Goal: Task Accomplishment & Management: Complete application form

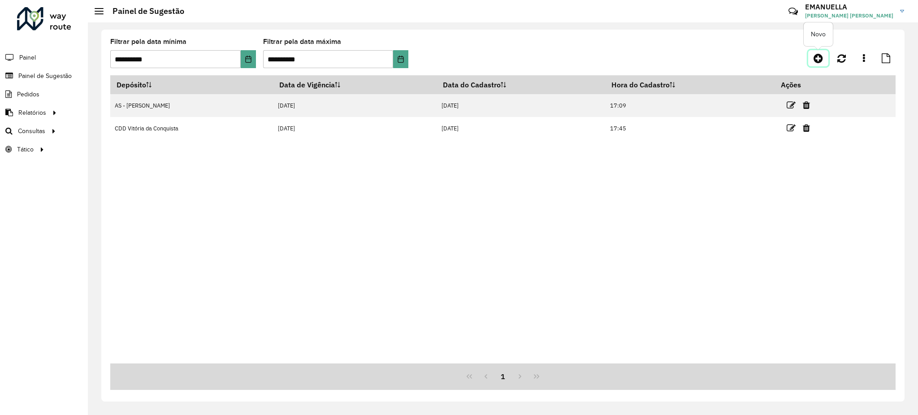
click at [818, 60] on icon at bounding box center [817, 58] width 9 height 11
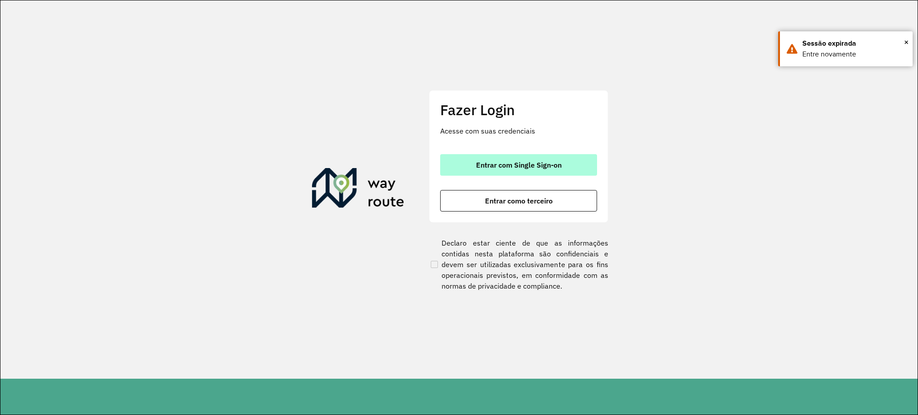
click at [520, 170] on button "Entrar com Single Sign-on" at bounding box center [518, 165] width 157 height 22
click at [580, 164] on button "Entrar com Single Sign-on" at bounding box center [518, 165] width 157 height 22
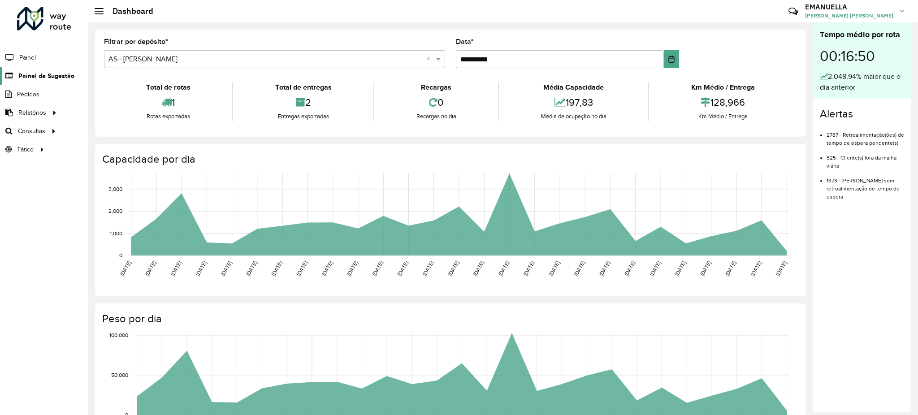
click at [40, 76] on span "Painel de Sugestão" at bounding box center [46, 75] width 56 height 9
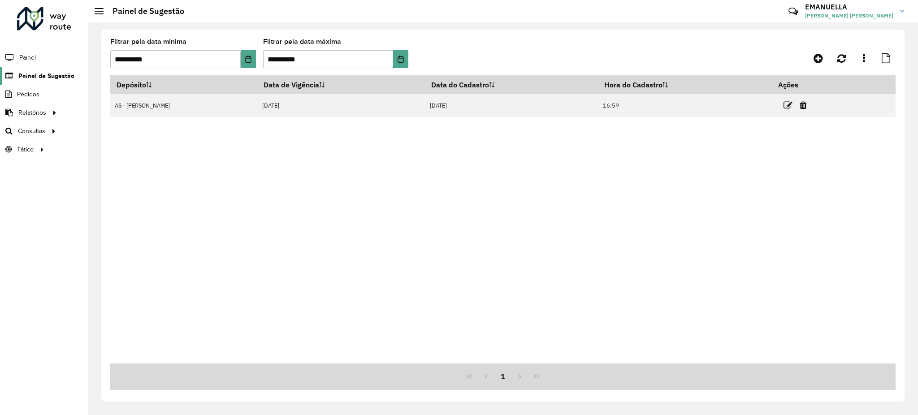
click at [33, 76] on span "Painel de Sugestão" at bounding box center [46, 75] width 56 height 9
click at [818, 59] on icon at bounding box center [817, 58] width 9 height 11
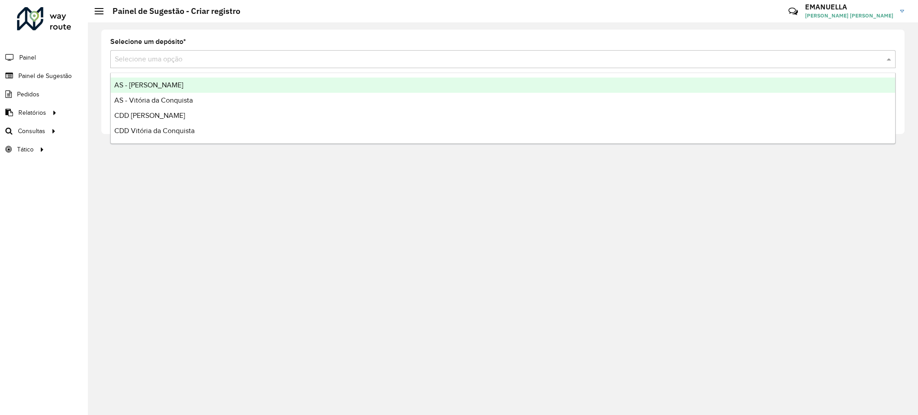
click at [227, 56] on input "text" at bounding box center [494, 59] width 758 height 11
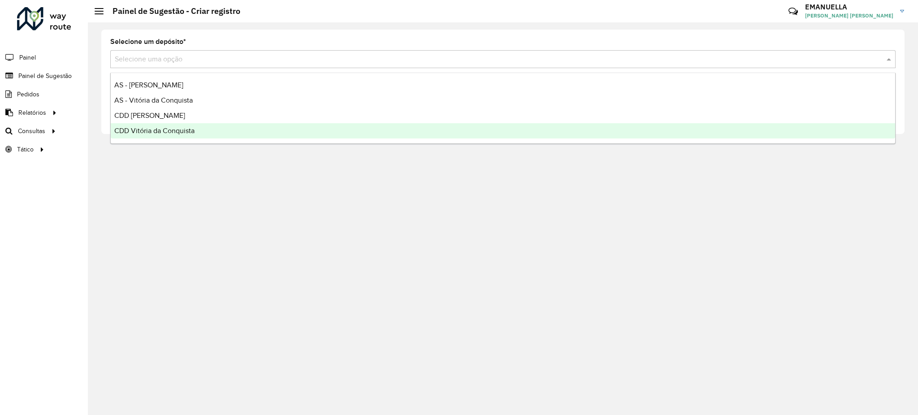
click at [170, 129] on span "CDD Vitória da Conquista" at bounding box center [154, 131] width 80 height 8
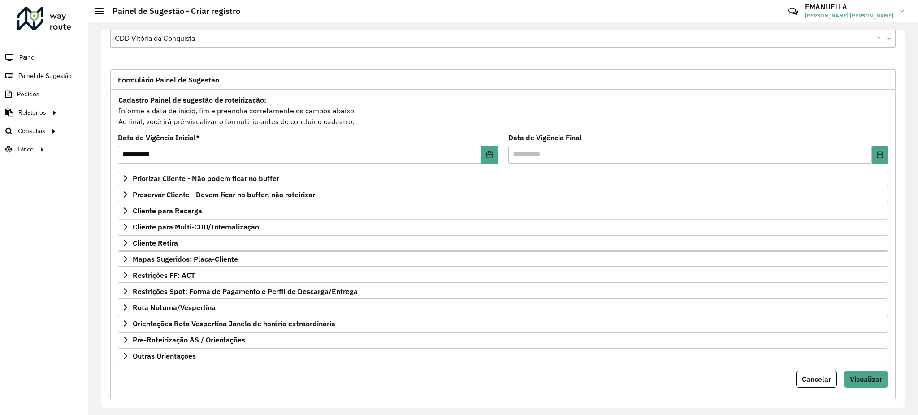
scroll to position [32, 0]
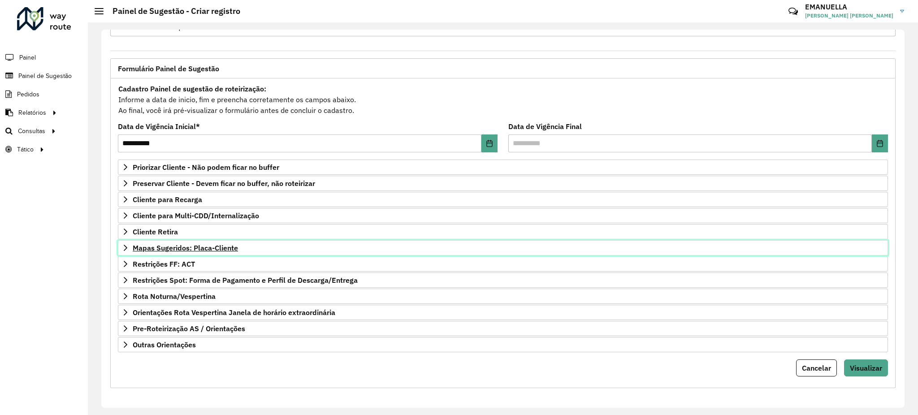
click at [190, 250] on span "Mapas Sugeridos: Placa-Cliente" at bounding box center [185, 247] width 105 height 7
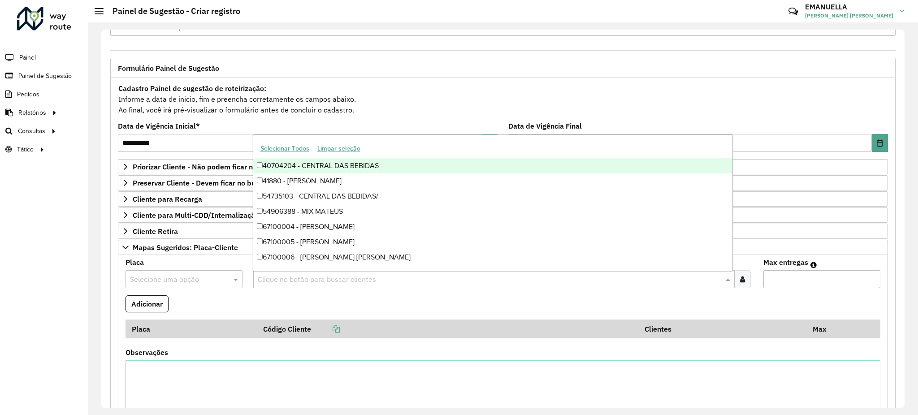
click at [255, 285] on input "text" at bounding box center [489, 279] width 468 height 11
paste input "*****"
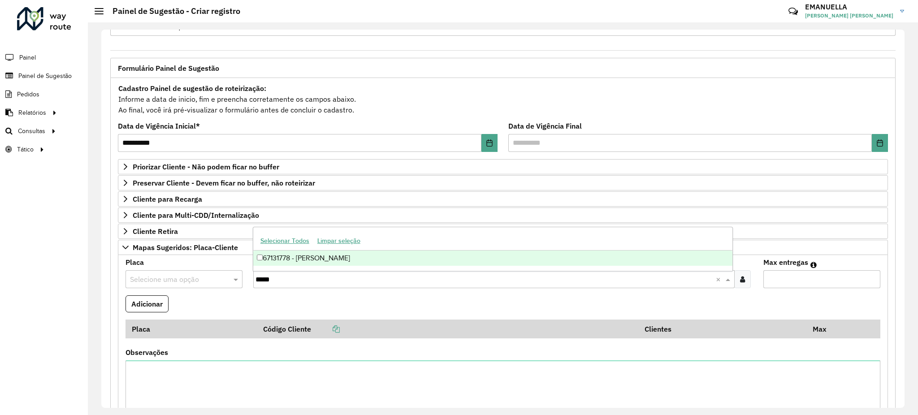
type input "*****"
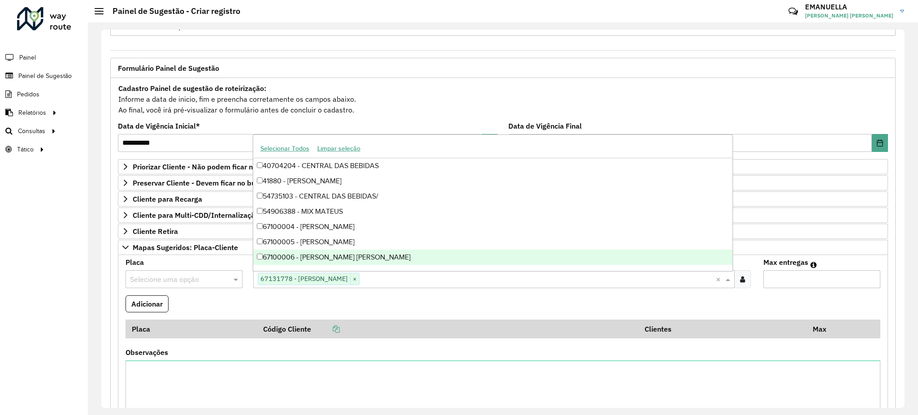
click at [247, 282] on formly-field "Placa Selecione uma opção" at bounding box center [184, 277] width 128 height 36
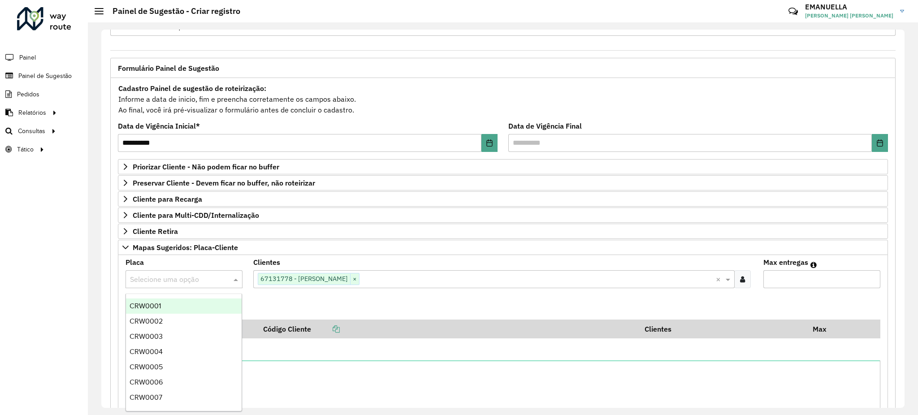
click at [174, 285] on input "text" at bounding box center [175, 279] width 90 height 11
paste input "*******"
type input "*******"
click at [156, 306] on span "QUX6B33" at bounding box center [145, 306] width 31 height 8
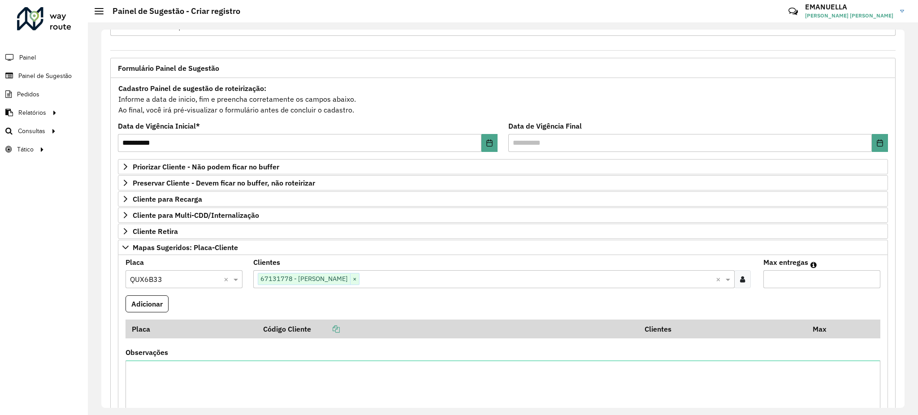
type input "*"
click at [869, 277] on input "*" at bounding box center [821, 279] width 117 height 18
click at [133, 299] on button "Adicionar" at bounding box center [146, 303] width 43 height 17
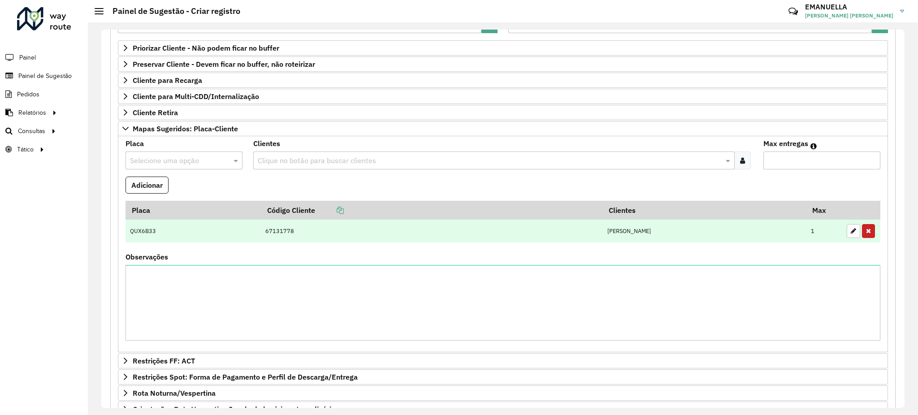
scroll to position [152, 0]
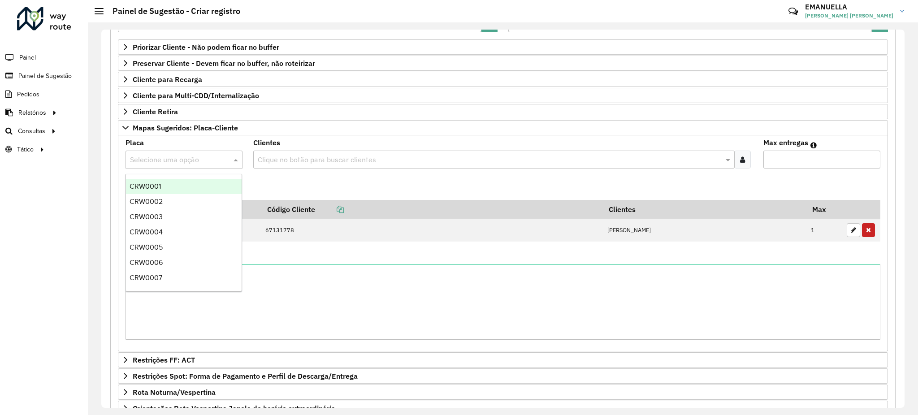
click at [189, 167] on div "Selecione uma opção" at bounding box center [183, 160] width 117 height 18
type input "***"
click at [137, 277] on span "REC0099" at bounding box center [145, 279] width 30 height 8
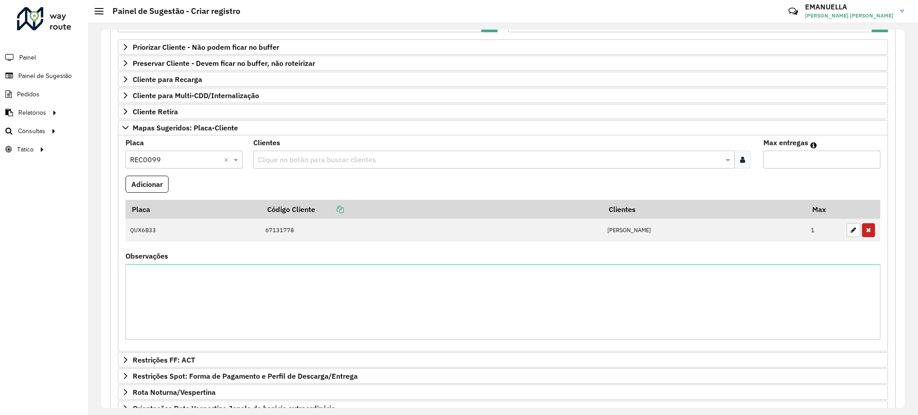
click at [290, 164] on input "text" at bounding box center [489, 160] width 468 height 11
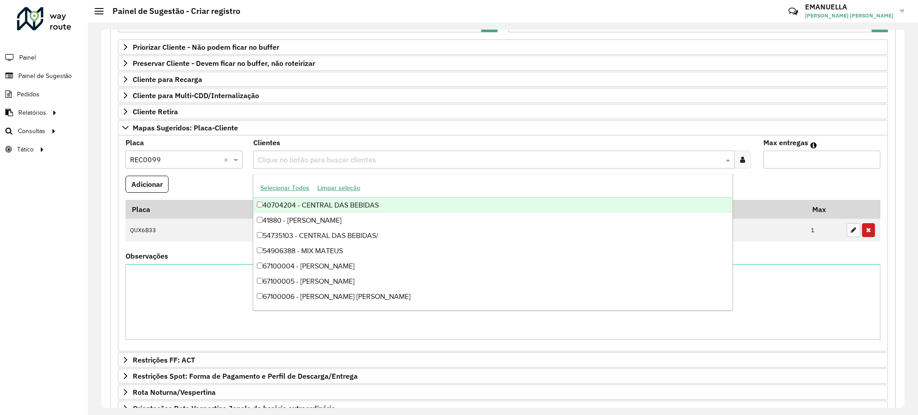
paste input "*****"
type input "*****"
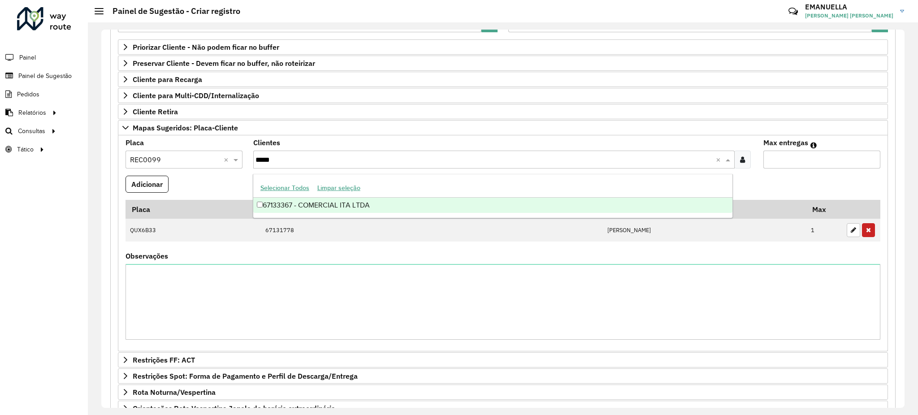
click at [256, 203] on div "67133367 - COMERCIAL ITA LTDA" at bounding box center [492, 205] width 479 height 15
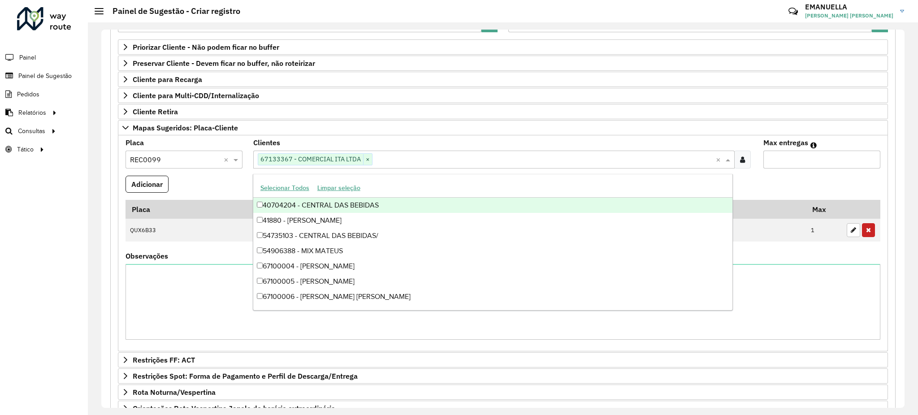
type input "*"
click at [870, 159] on input "*" at bounding box center [821, 160] width 117 height 18
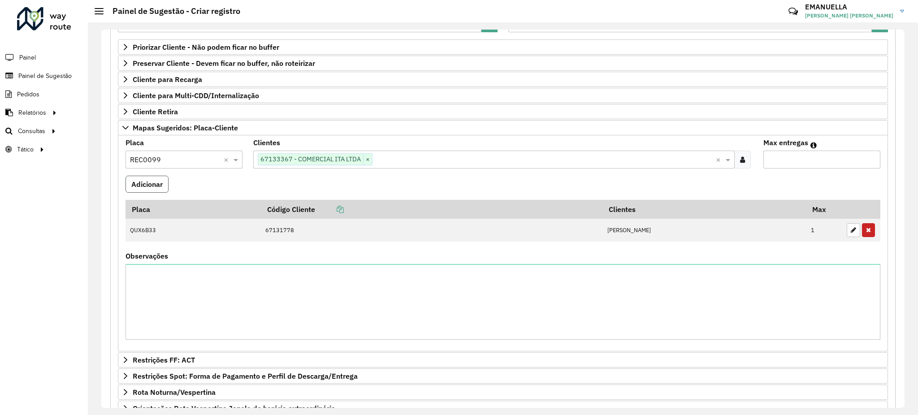
click at [156, 186] on button "Adicionar" at bounding box center [146, 184] width 43 height 17
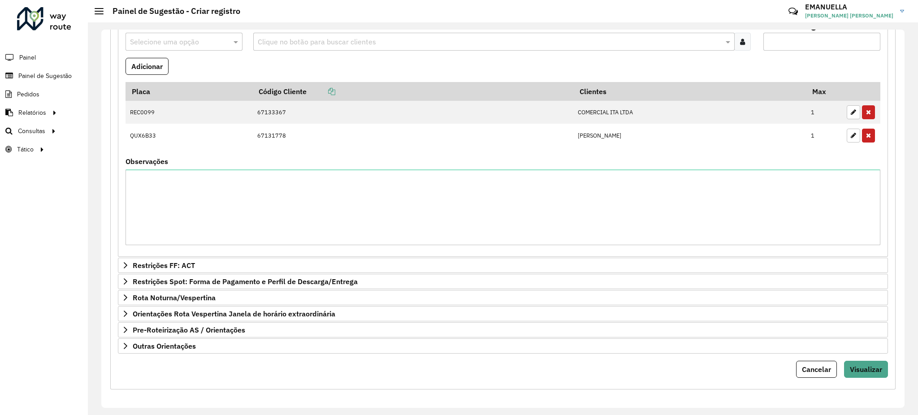
scroll to position [273, 0]
click at [880, 375] on button "Visualizar" at bounding box center [866, 367] width 44 height 17
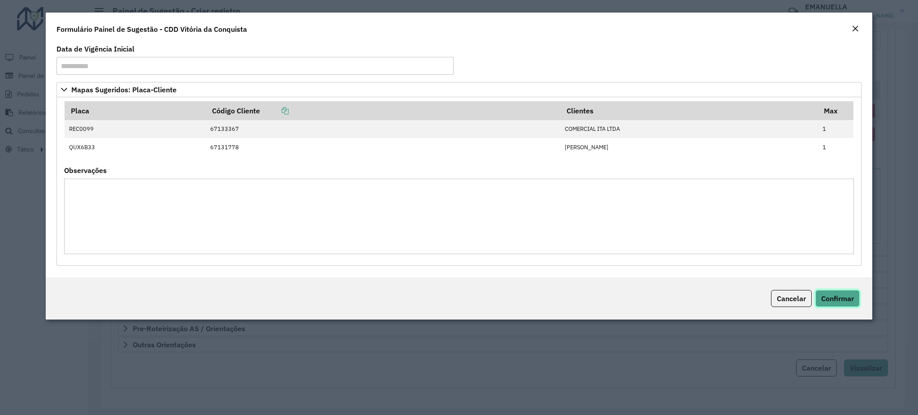
click at [840, 304] on button "Confirmar" at bounding box center [837, 298] width 44 height 17
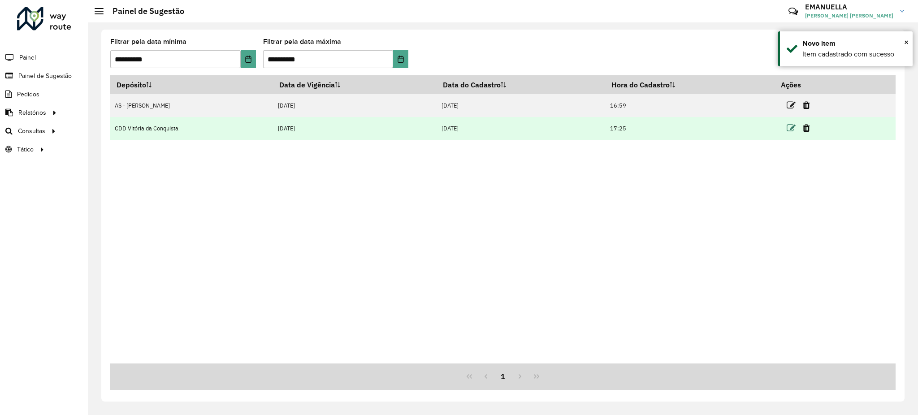
click at [791, 127] on icon at bounding box center [791, 128] width 9 height 9
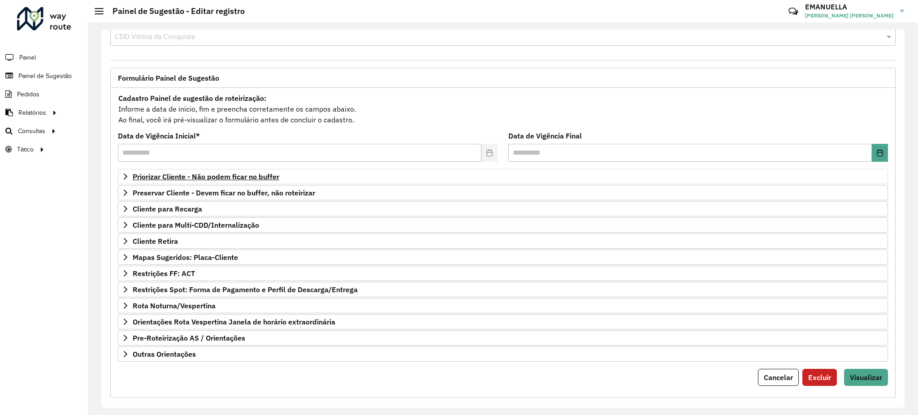
scroll to position [32, 0]
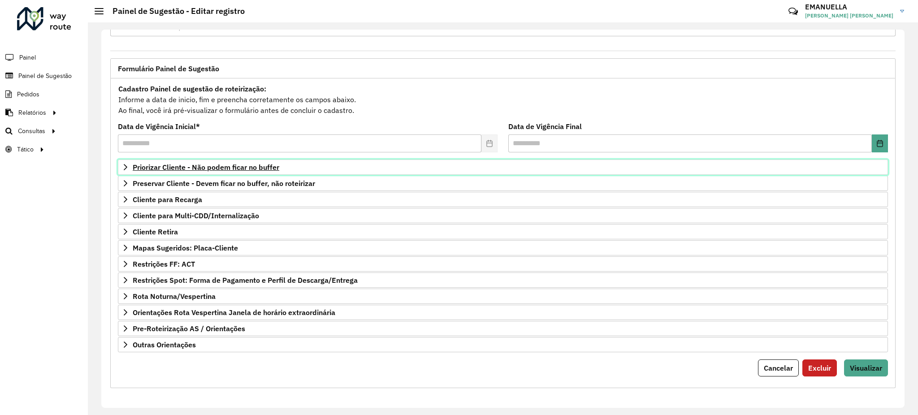
click at [188, 166] on span "Priorizar Cliente - Não podem ficar no buffer" at bounding box center [206, 167] width 147 height 7
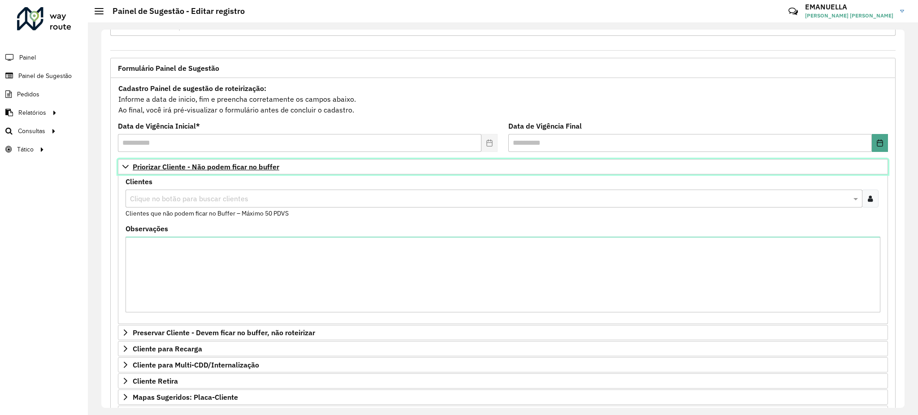
click at [188, 166] on span "Priorizar Cliente - Não podem ficar no buffer" at bounding box center [206, 166] width 147 height 7
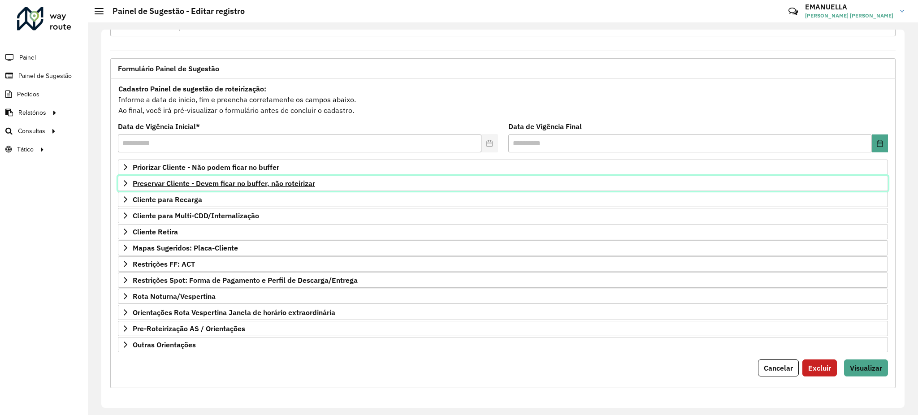
click at [153, 181] on span "Preservar Cliente - Devem ficar no buffer, não roteirizar" at bounding box center [224, 183] width 182 height 7
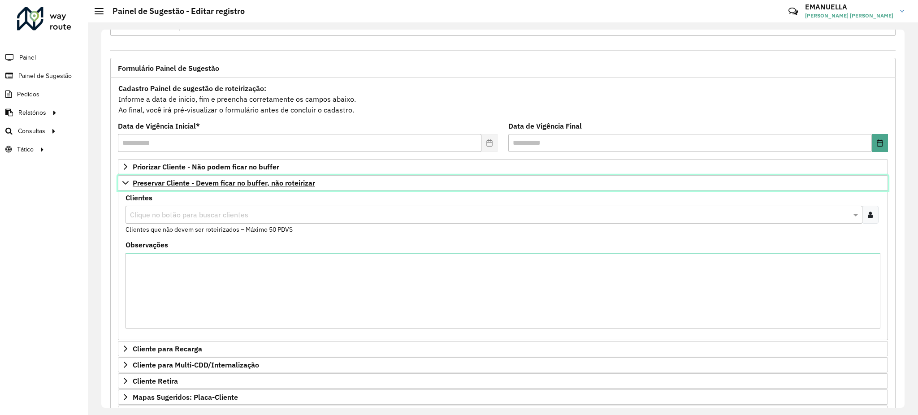
click at [300, 186] on span "Preservar Cliente - Devem ficar no buffer, não roteirizar" at bounding box center [224, 182] width 182 height 7
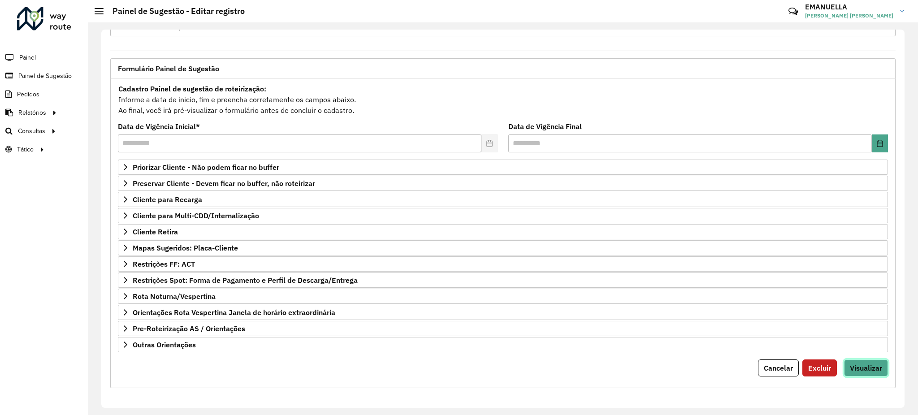
click at [858, 371] on span "Visualizar" at bounding box center [866, 367] width 32 height 9
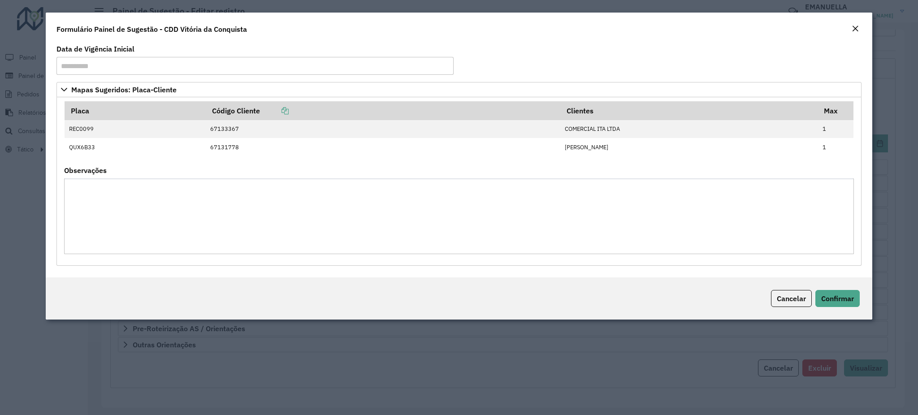
click at [840, 290] on hb-button "Confirmar" at bounding box center [837, 298] width 44 height 17
click at [835, 301] on span "Confirmar" at bounding box center [837, 298] width 33 height 9
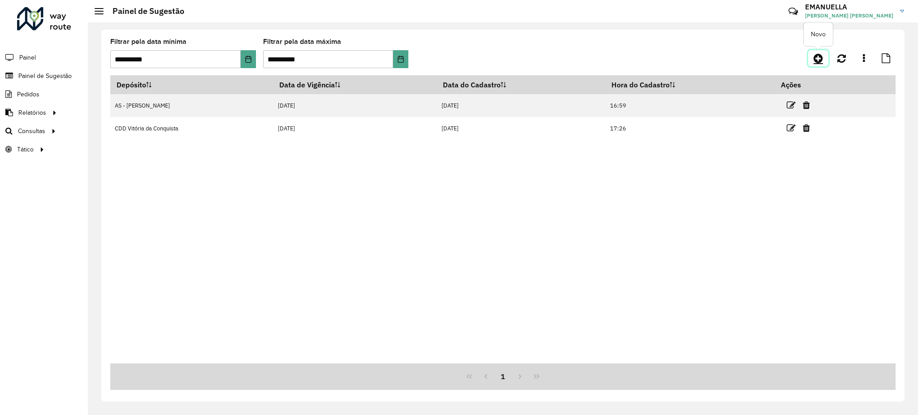
click at [816, 56] on icon at bounding box center [817, 58] width 9 height 11
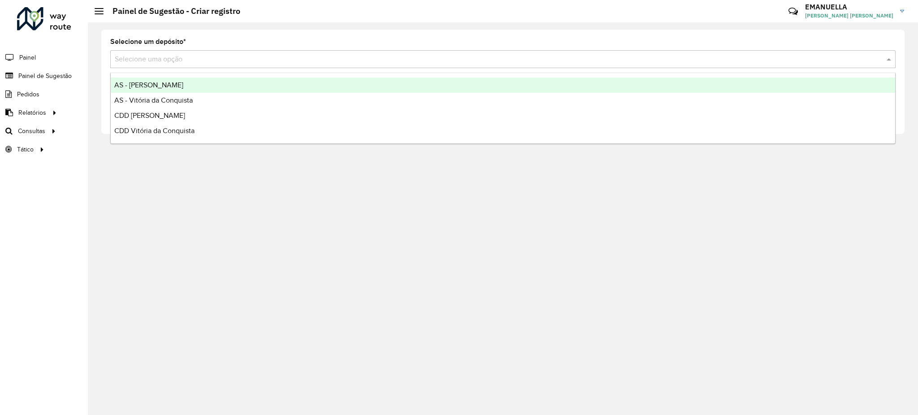
click at [132, 54] on input "text" at bounding box center [494, 59] width 758 height 11
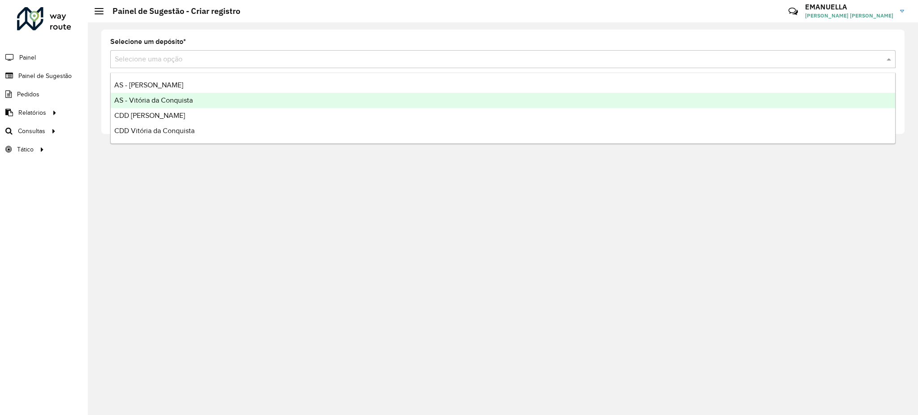
click at [143, 105] on div "AS - Vitória da Conquista" at bounding box center [503, 100] width 784 height 15
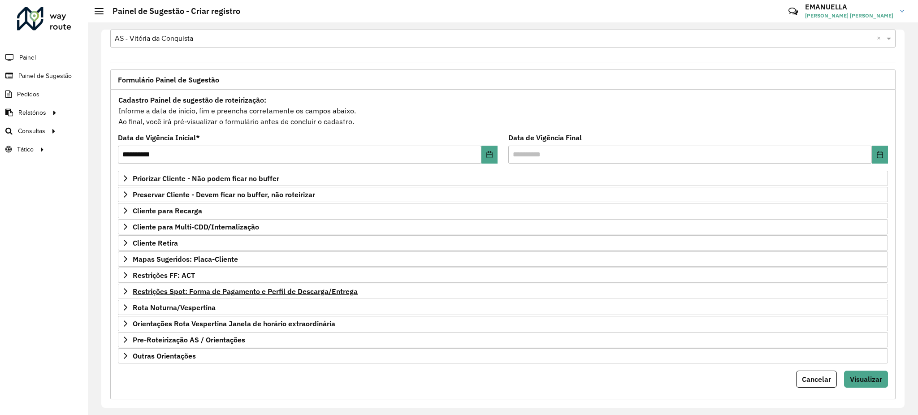
scroll to position [32, 0]
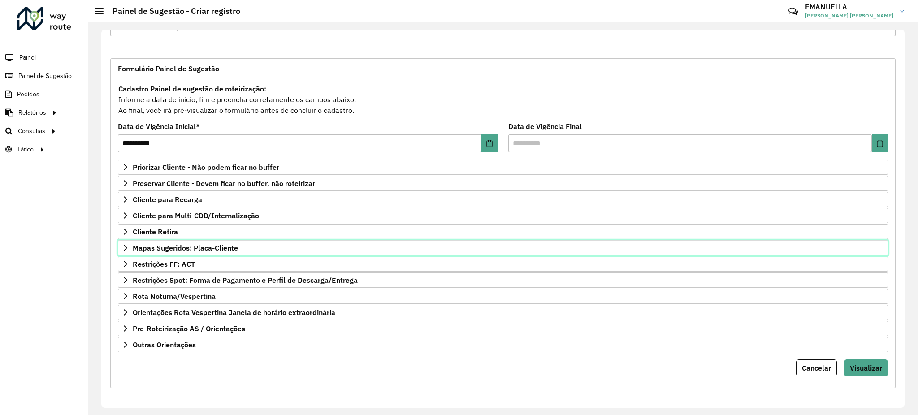
click at [225, 246] on span "Mapas Sugeridos: Placa-Cliente" at bounding box center [185, 247] width 105 height 7
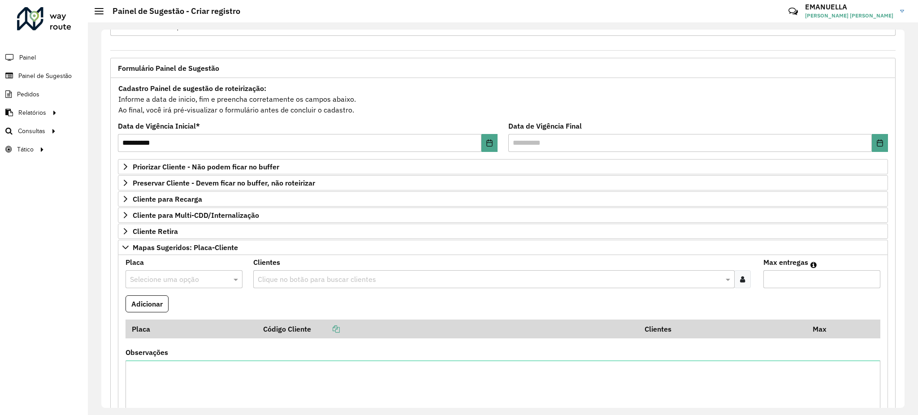
click at [284, 279] on input "text" at bounding box center [489, 279] width 468 height 11
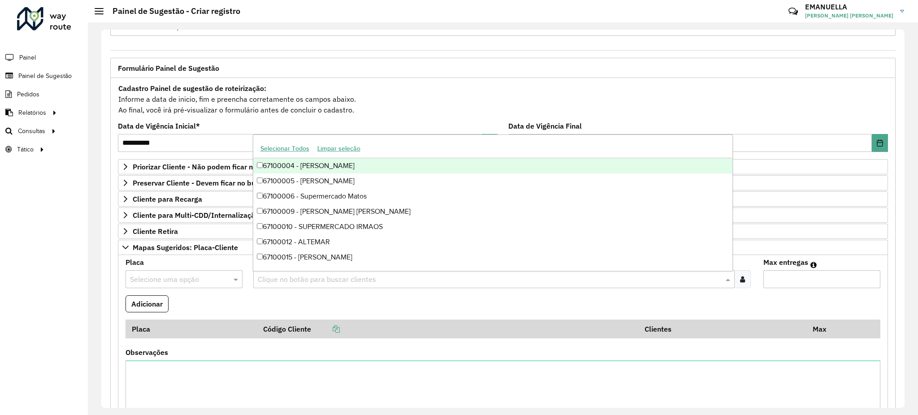
click at [284, 279] on input "text" at bounding box center [489, 279] width 468 height 11
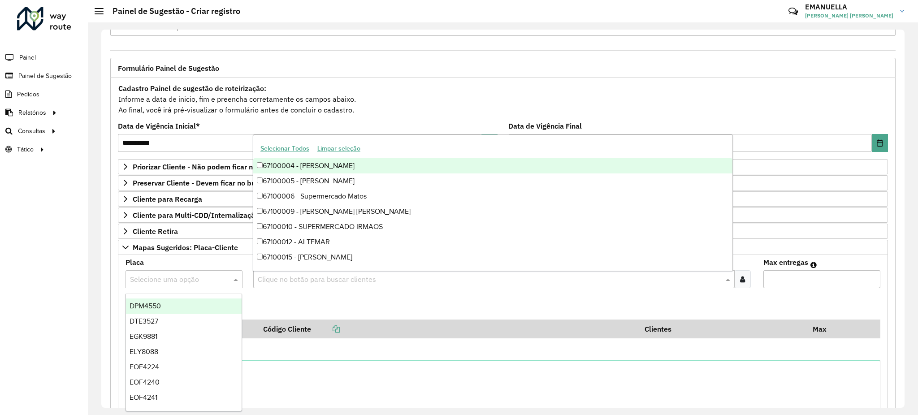
click at [181, 283] on input "text" at bounding box center [175, 279] width 90 height 11
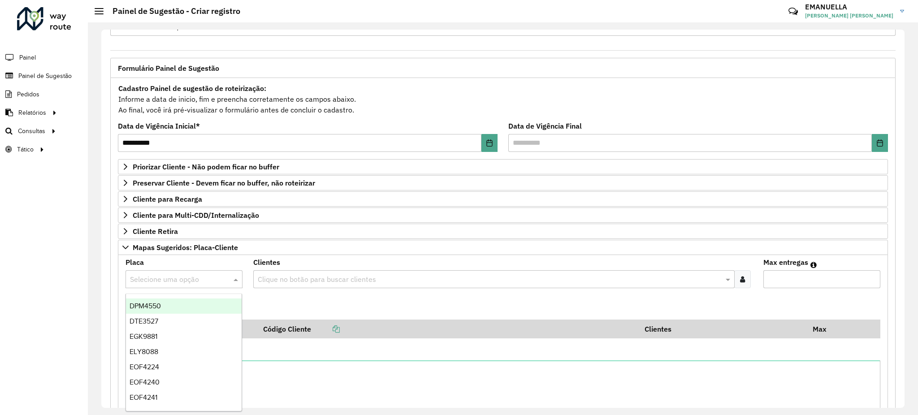
click at [286, 281] on input "text" at bounding box center [489, 279] width 468 height 11
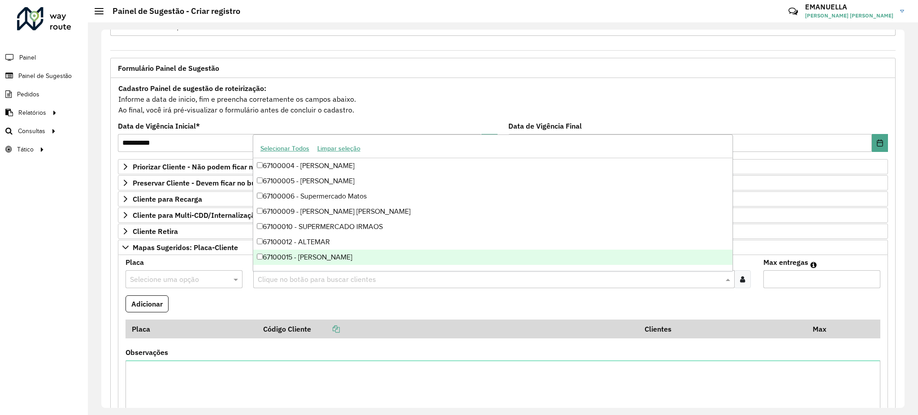
paste input "*****"
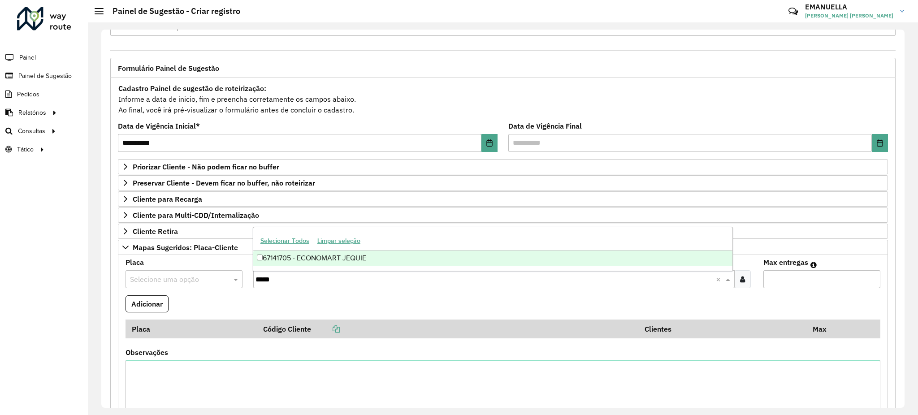
type input "*****"
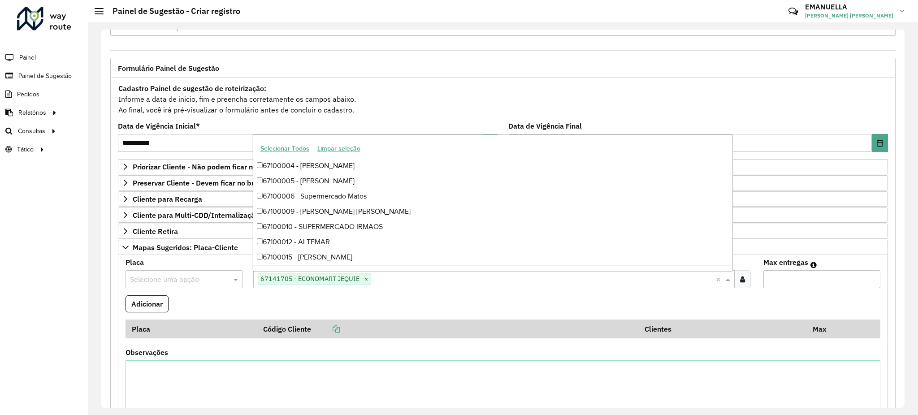
click at [250, 282] on formly-field "Clientes Clique no botão para buscar clientes 67141705 - ECONOMART JEQUIE × ×" at bounding box center [503, 277] width 511 height 36
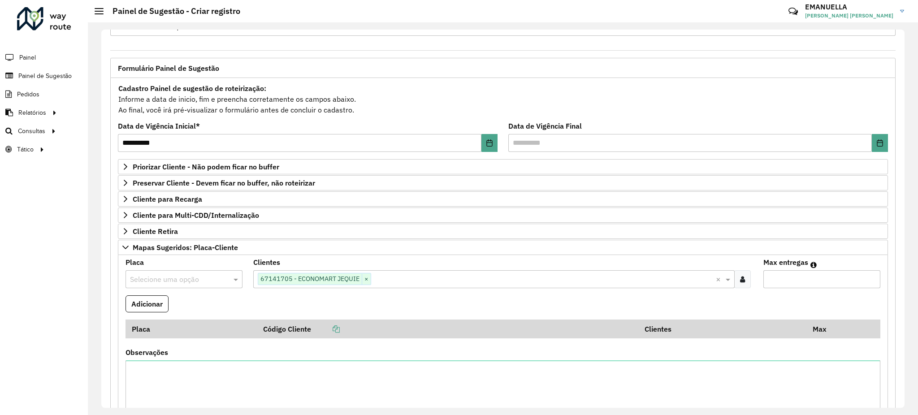
click at [198, 283] on input "text" at bounding box center [175, 279] width 90 height 11
type input "*******"
click at [173, 307] on div "QUX6133" at bounding box center [184, 306] width 116 height 15
type input "*"
click at [872, 279] on input "*" at bounding box center [821, 279] width 117 height 18
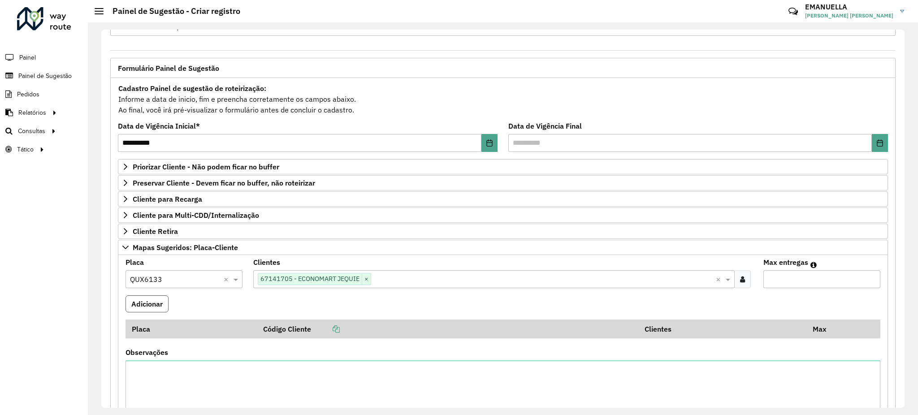
click at [149, 297] on button "Adicionar" at bounding box center [146, 303] width 43 height 17
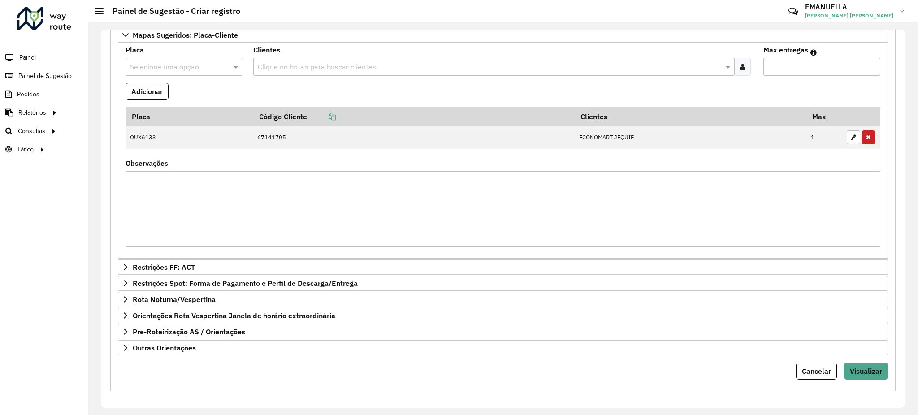
scroll to position [250, 0]
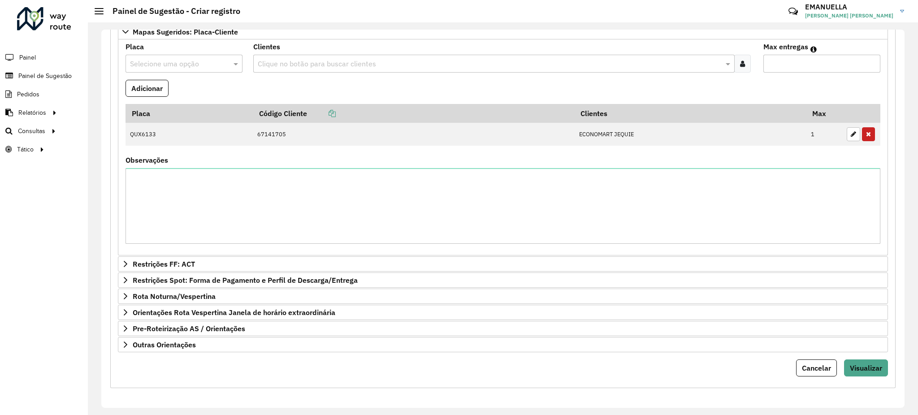
click at [166, 66] on input "text" at bounding box center [175, 64] width 90 height 11
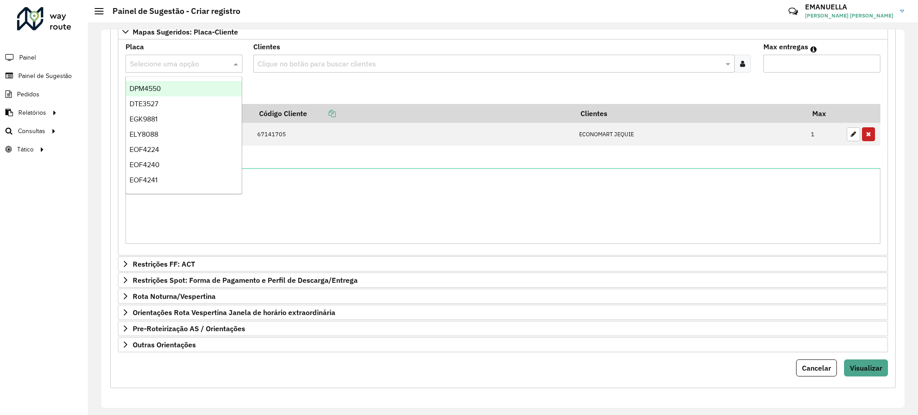
click at [458, 153] on formly-field "Placa Código Cliente Clientes Max QUX6133 67141705 ECONOMART JEQUIE 1" at bounding box center [503, 130] width 766 height 53
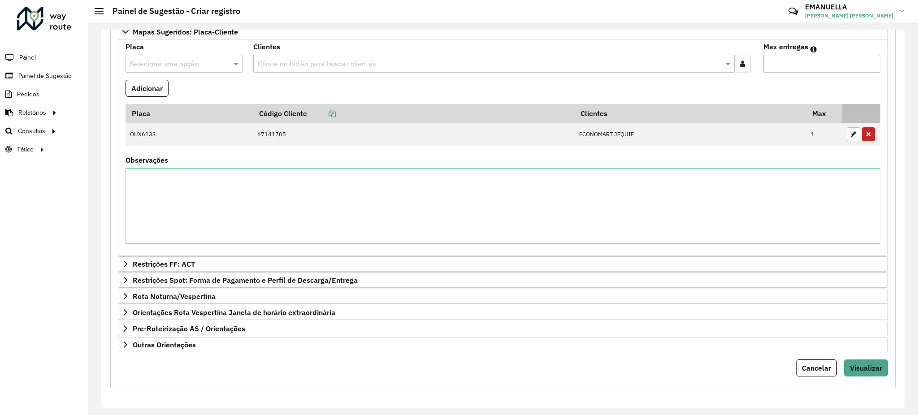
click at [852, 133] on icon "button" at bounding box center [853, 134] width 5 height 6
type input "*"
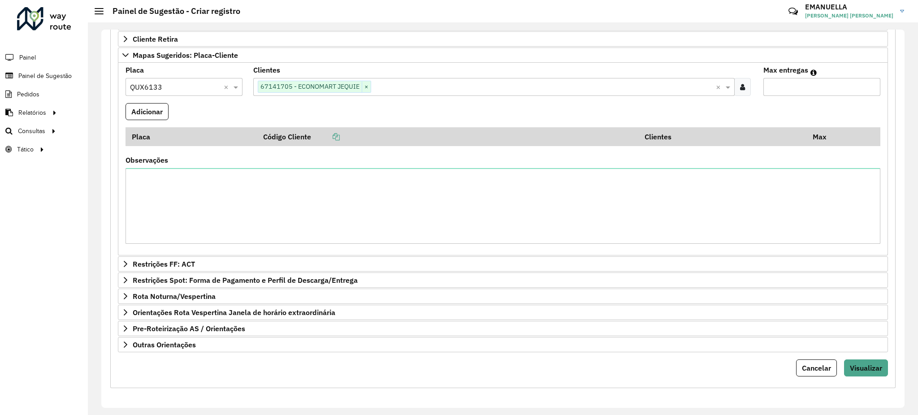
scroll to position [226, 0]
click at [221, 84] on div at bounding box center [183, 87] width 117 height 12
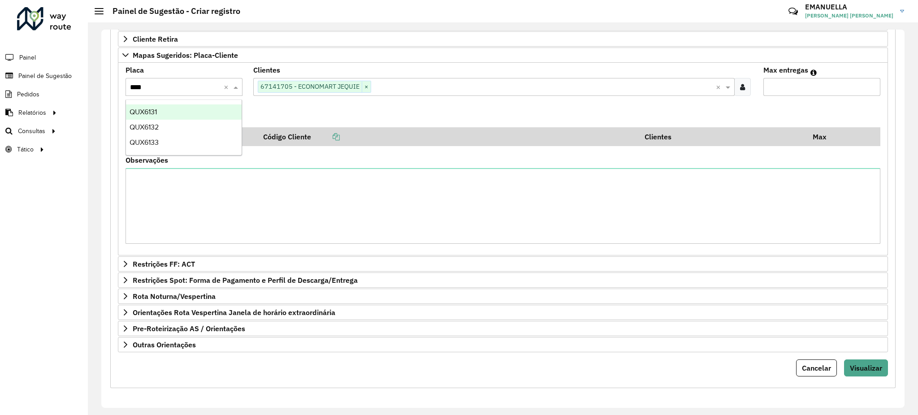
type input "*****"
click at [176, 143] on div "QUX6133" at bounding box center [184, 142] width 116 height 15
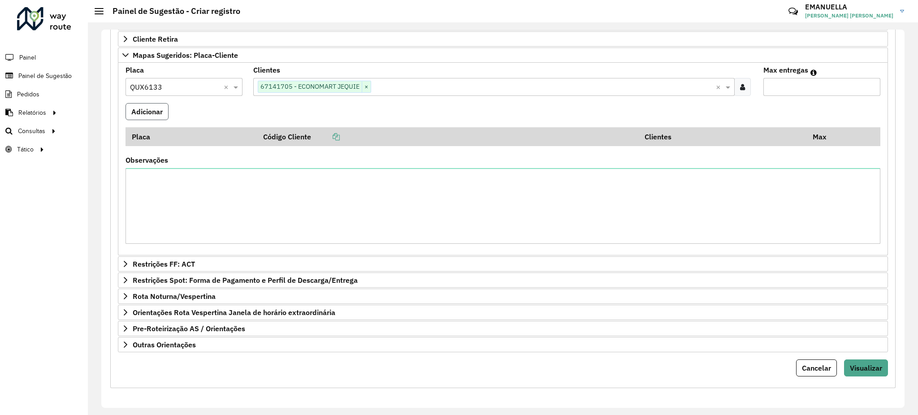
click at [153, 108] on button "Adicionar" at bounding box center [146, 111] width 43 height 17
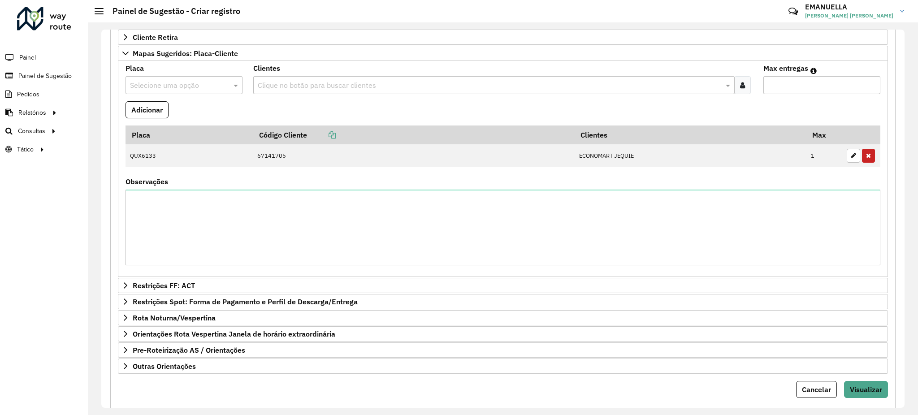
scroll to position [250, 0]
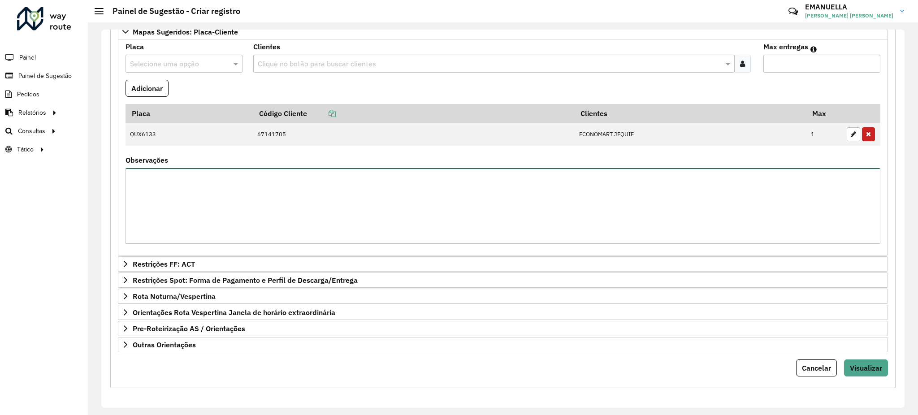
click at [602, 201] on textarea "Observações" at bounding box center [502, 206] width 755 height 76
type textarea "*"
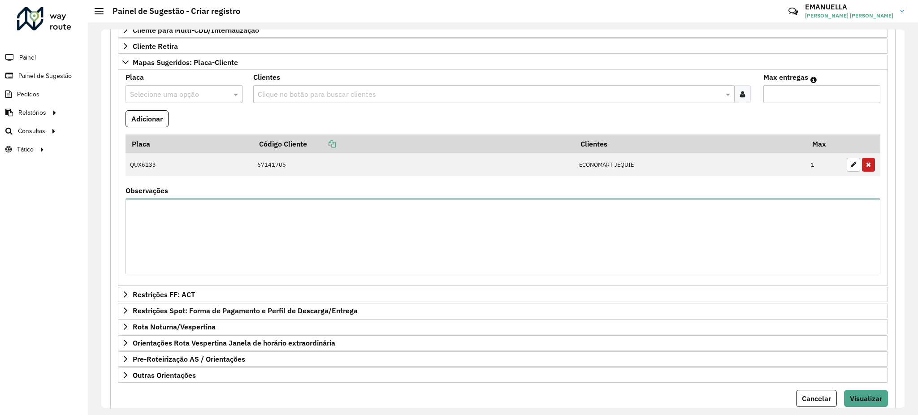
scroll to position [190, 0]
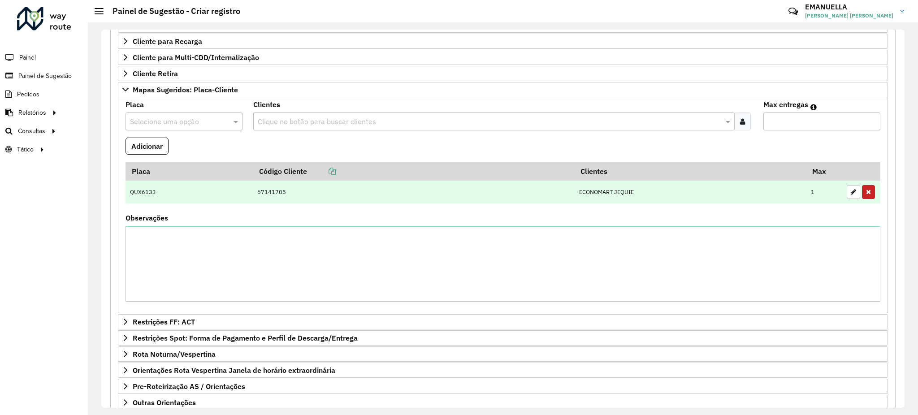
click at [862, 190] on button "button" at bounding box center [868, 192] width 13 height 14
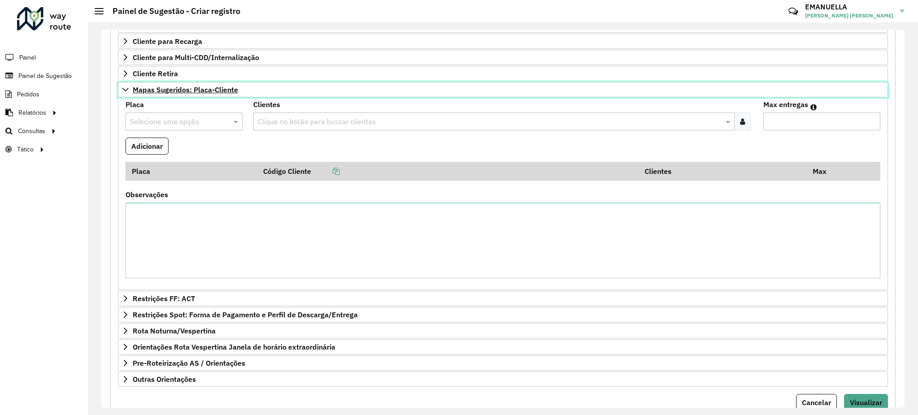
click at [224, 88] on span "Mapas Sugeridos: Placa-Cliente" at bounding box center [185, 89] width 105 height 7
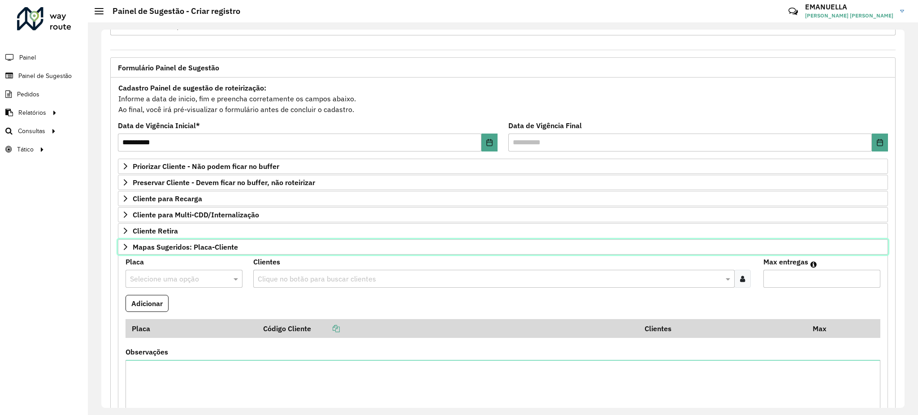
scroll to position [32, 0]
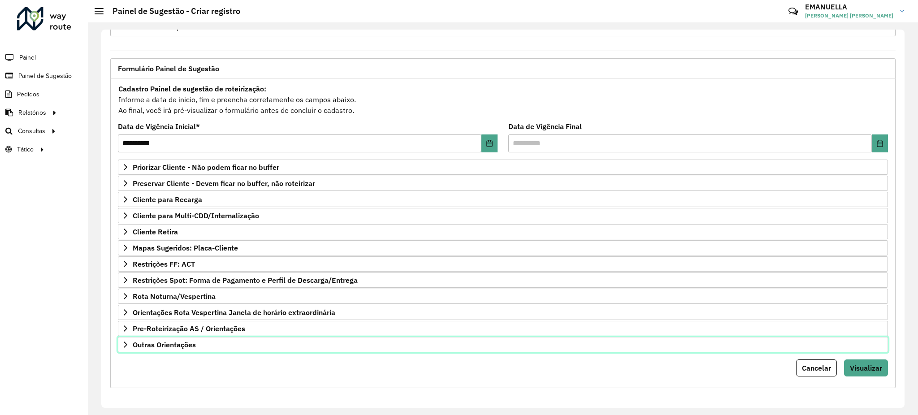
click at [158, 341] on span "Outras Orientações" at bounding box center [164, 344] width 63 height 7
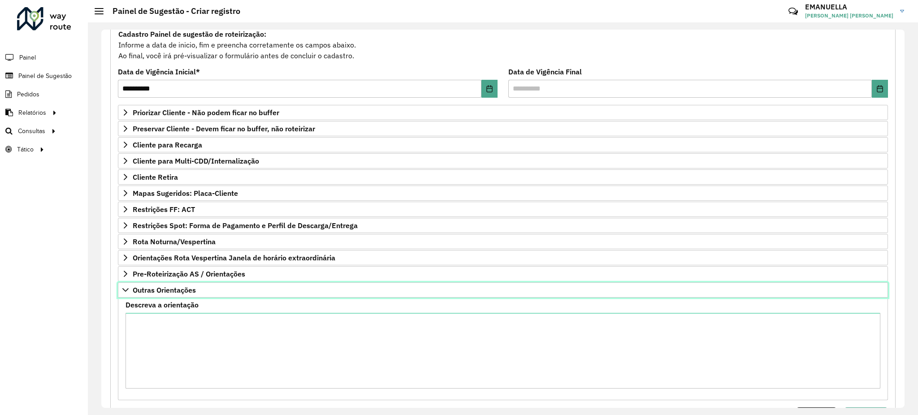
scroll to position [135, 0]
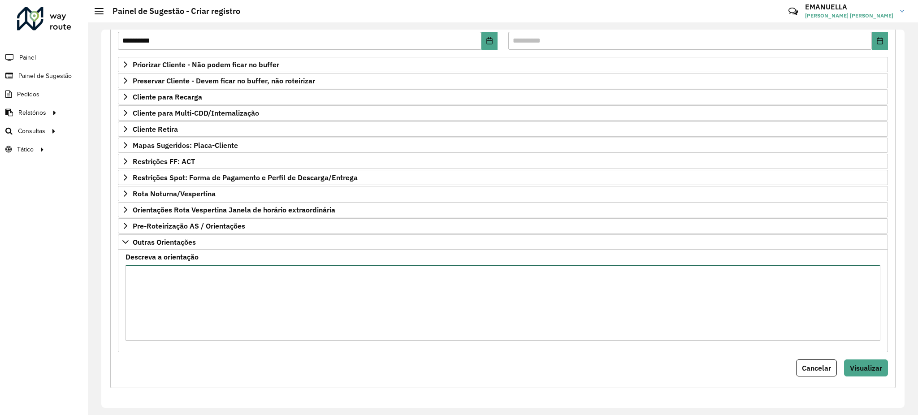
click at [190, 293] on textarea "Descreva a orientação" at bounding box center [502, 303] width 755 height 76
paste textarea "******"
type textarea "**********"
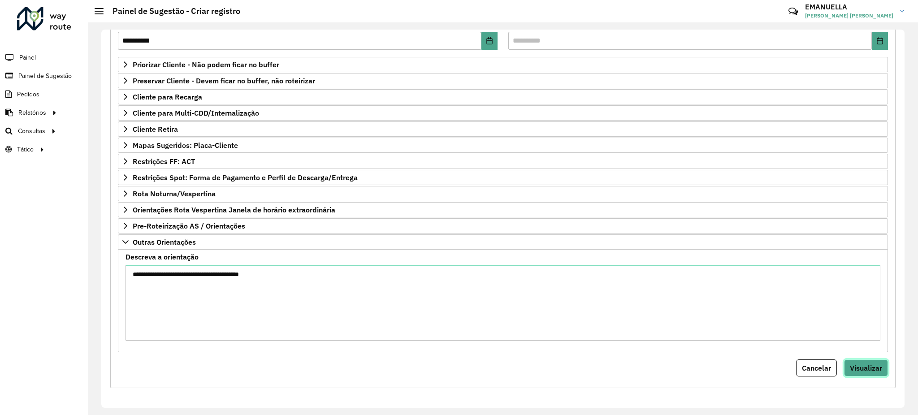
click at [876, 367] on span "Visualizar" at bounding box center [866, 367] width 32 height 9
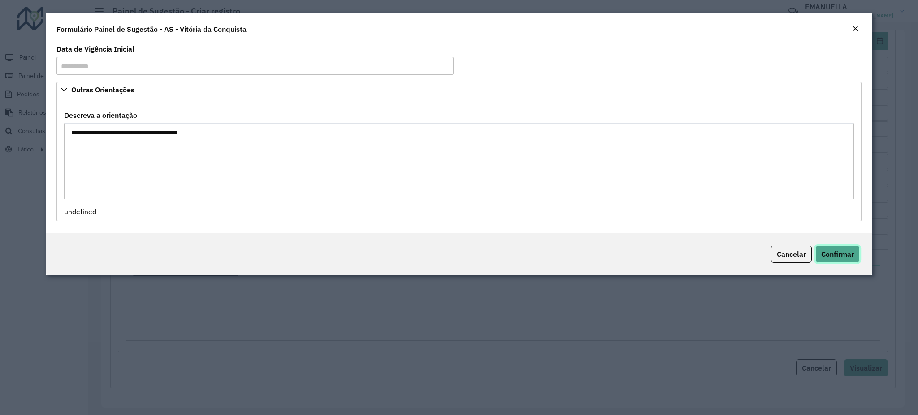
click at [828, 254] on span "Confirmar" at bounding box center [837, 254] width 33 height 9
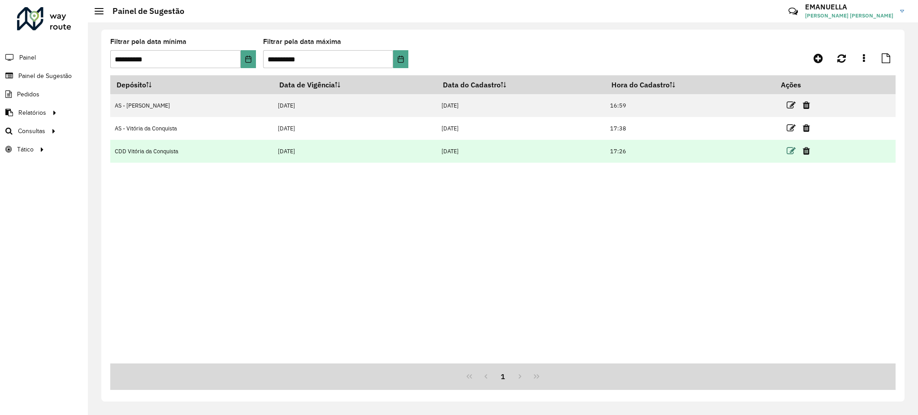
click at [791, 150] on icon at bounding box center [791, 151] width 9 height 9
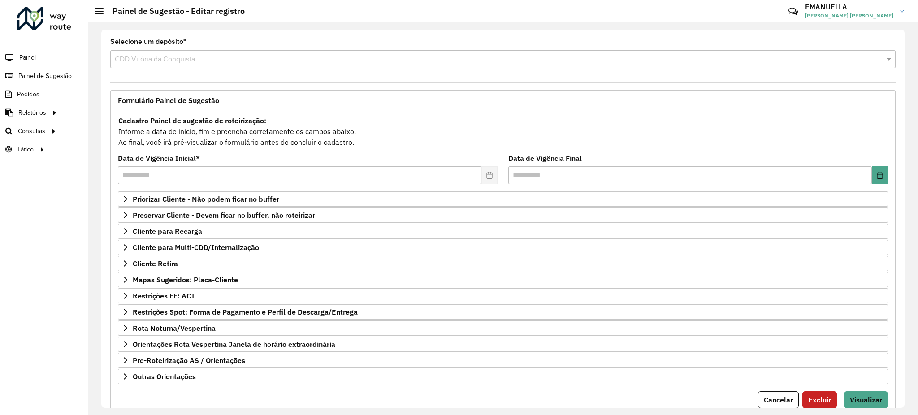
scroll to position [32, 0]
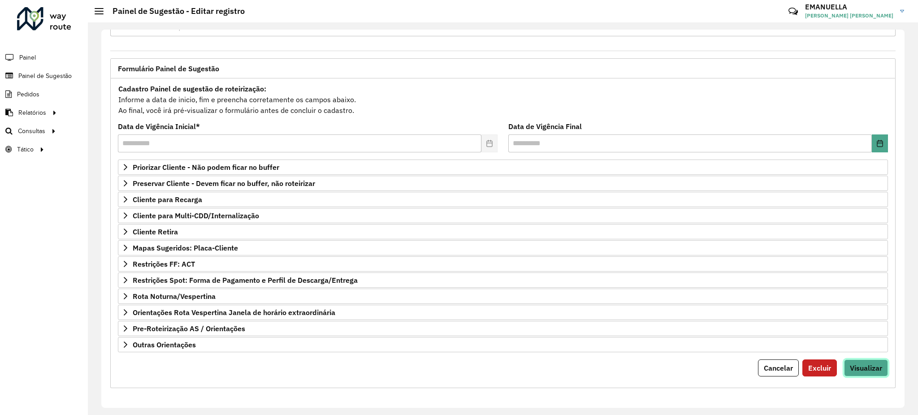
click at [866, 363] on span "Visualizar" at bounding box center [866, 367] width 32 height 9
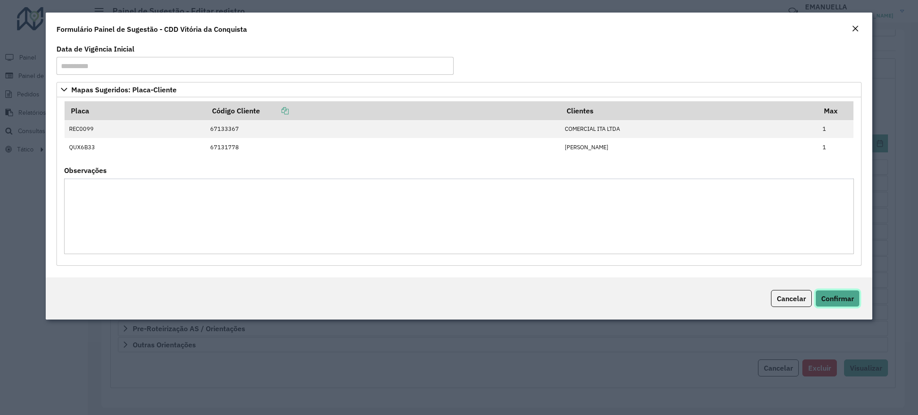
click at [819, 306] on button "Confirmar" at bounding box center [837, 298] width 44 height 17
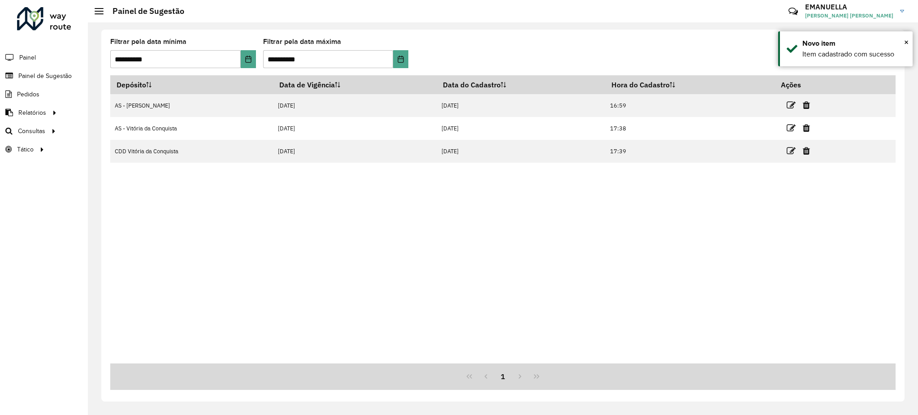
click at [790, 151] on icon at bounding box center [791, 151] width 9 height 9
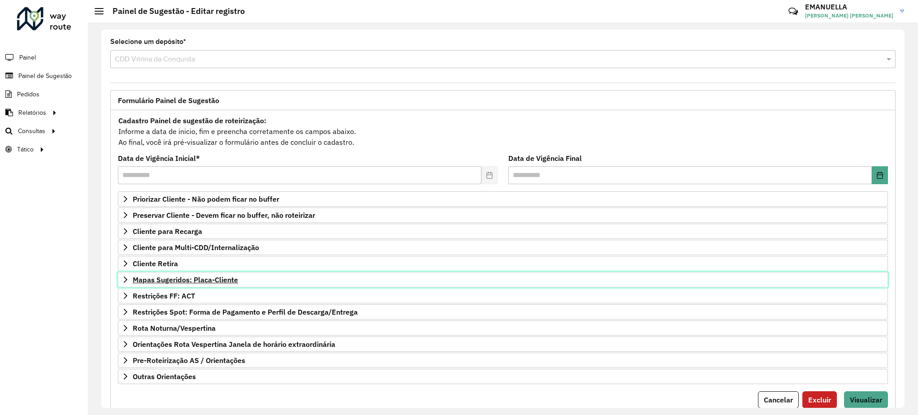
click at [188, 279] on span "Mapas Sugeridos: Placa-Cliente" at bounding box center [185, 279] width 105 height 7
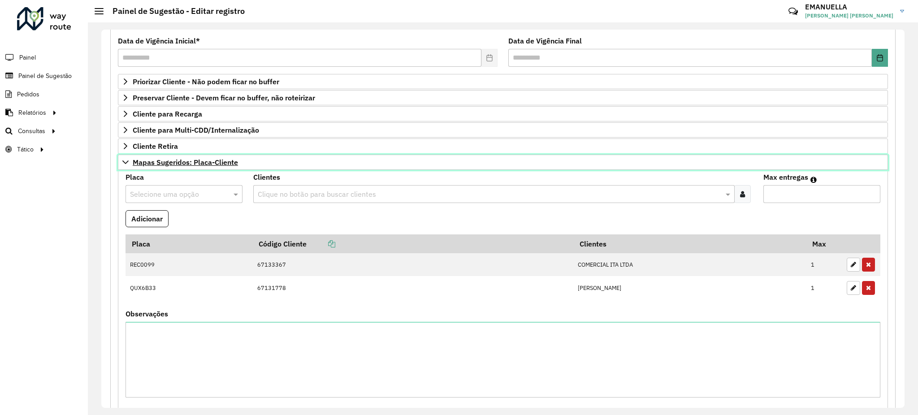
scroll to position [119, 0]
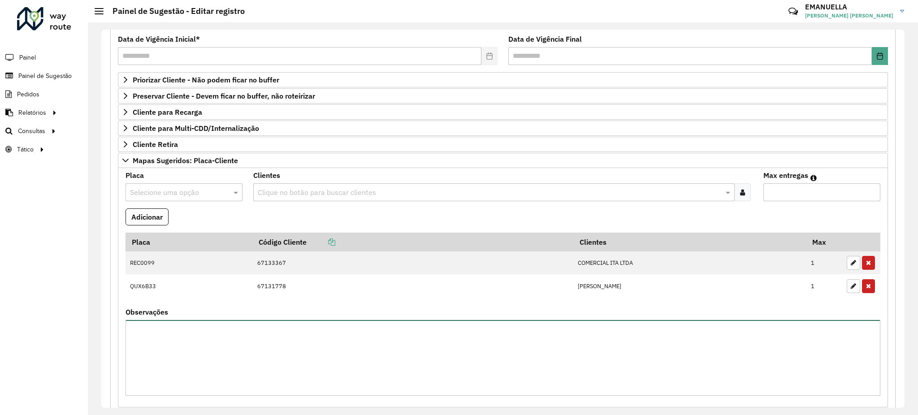
click at [211, 346] on textarea "Observações" at bounding box center [502, 358] width 755 height 76
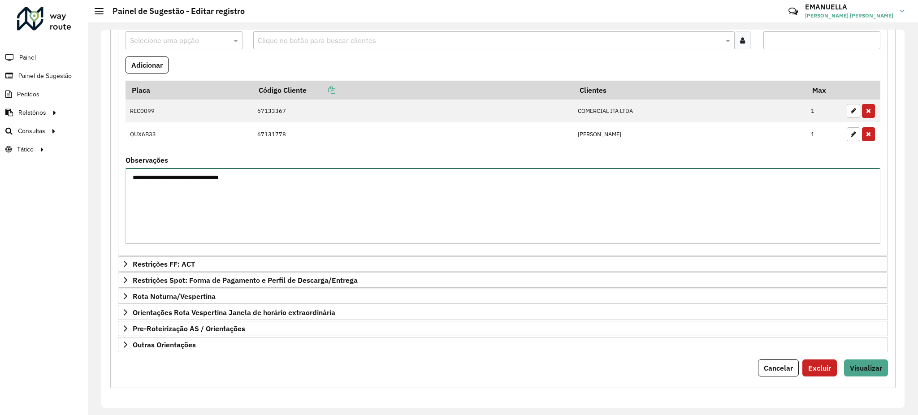
scroll to position [273, 0]
type textarea "**********"
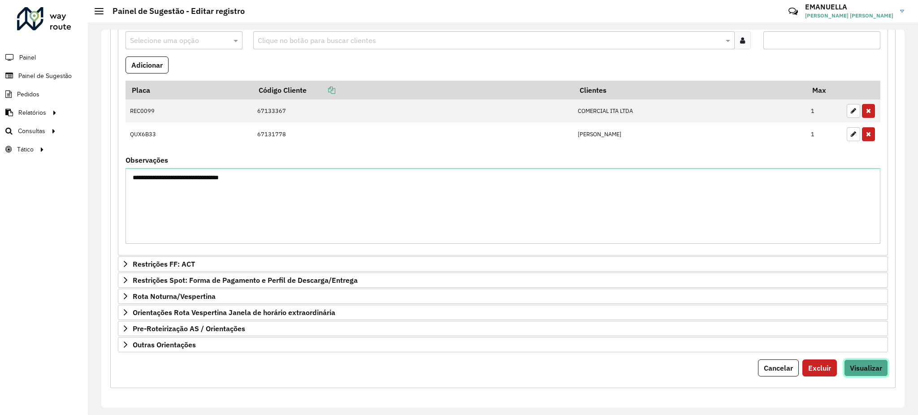
click at [862, 365] on span "Visualizar" at bounding box center [866, 367] width 32 height 9
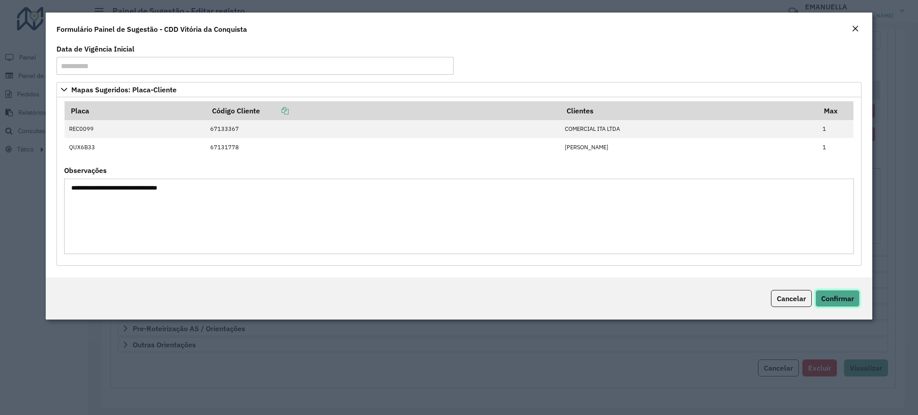
click at [830, 293] on button "Confirmar" at bounding box center [837, 298] width 44 height 17
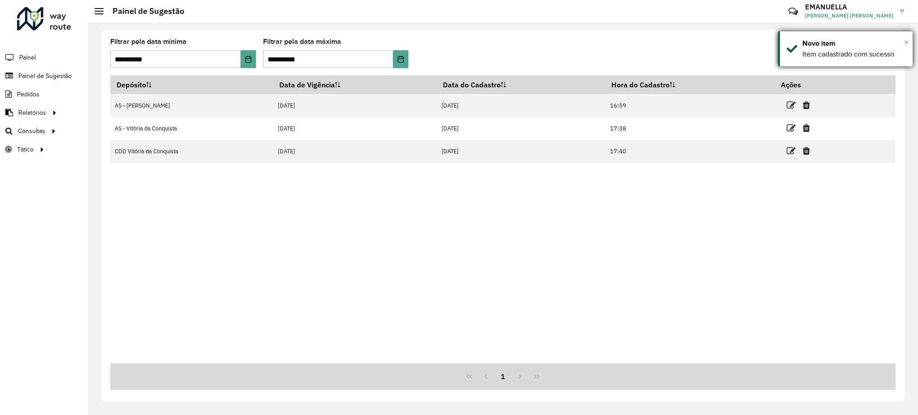
click at [904, 41] on span "×" at bounding box center [906, 42] width 4 height 10
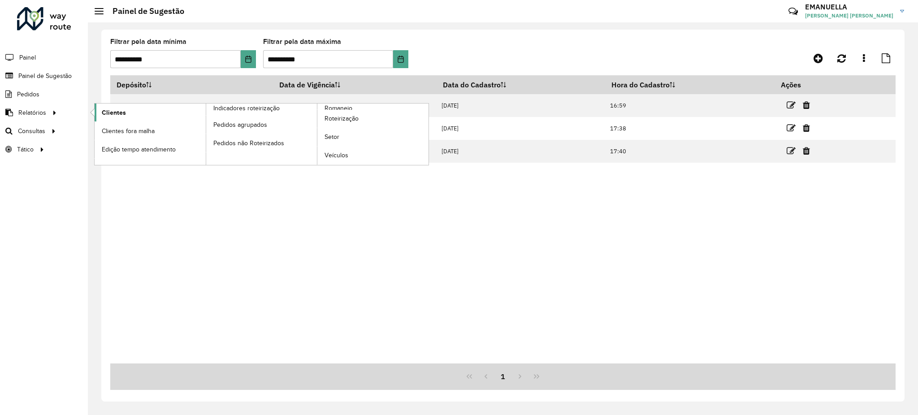
click at [106, 112] on span "Clientes" at bounding box center [114, 112] width 24 height 9
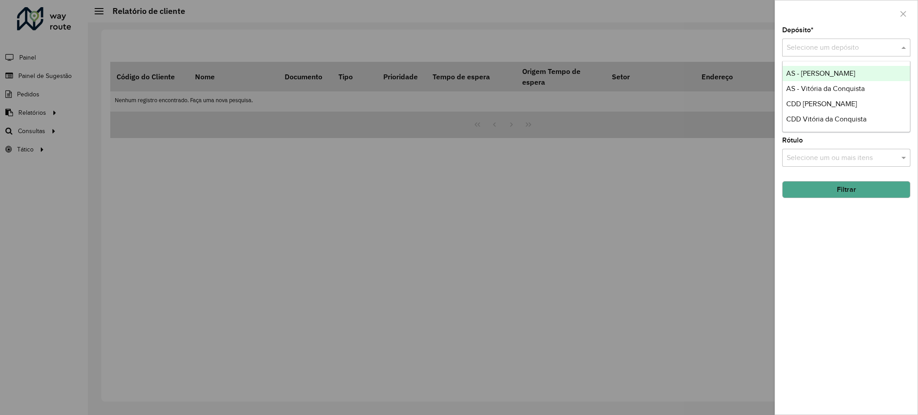
click at [827, 46] on input "text" at bounding box center [837, 48] width 101 height 11
click at [826, 116] on span "CDD Vitória da Conquista" at bounding box center [826, 119] width 80 height 8
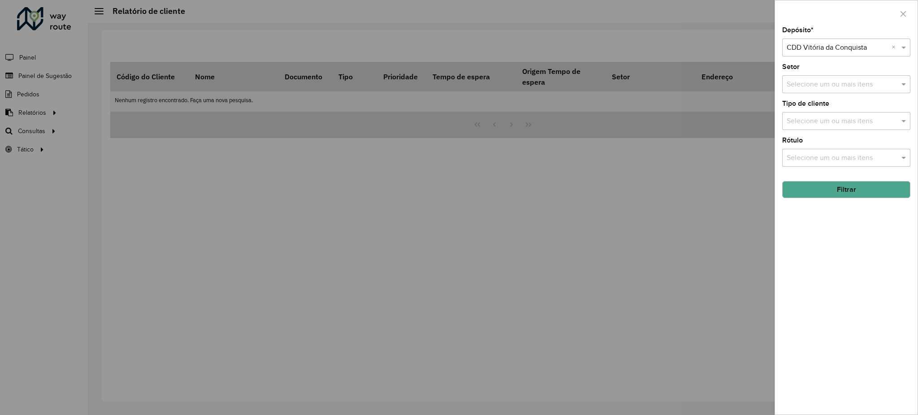
click at [850, 190] on button "Filtrar" at bounding box center [846, 189] width 128 height 17
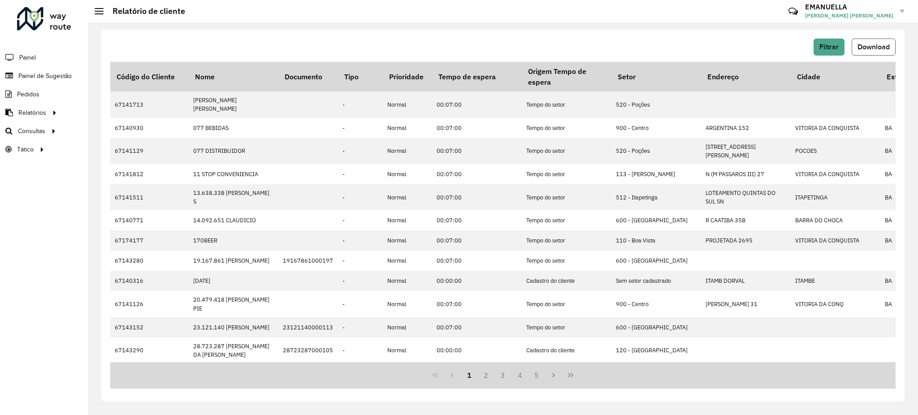
click at [877, 49] on span "Download" at bounding box center [873, 47] width 32 height 8
